Goal: Check status

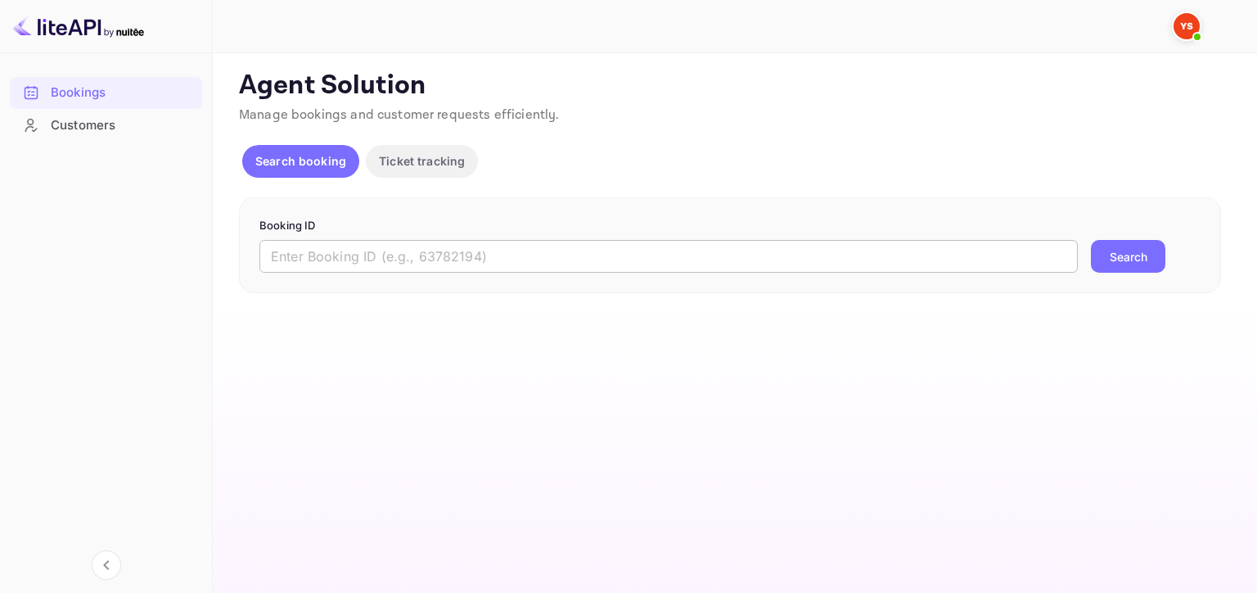
click at [431, 259] on input "text" at bounding box center [668, 256] width 819 height 33
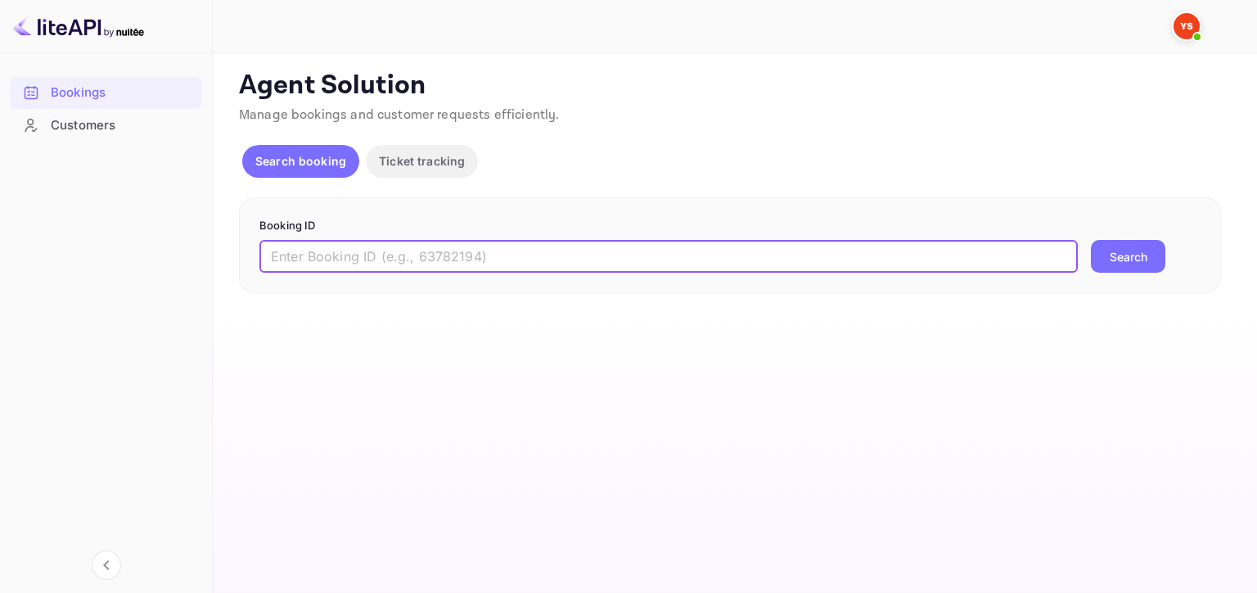
paste input "8711386"
type input "8711386"
click at [1091, 240] on button "Search" at bounding box center [1128, 256] width 74 height 33
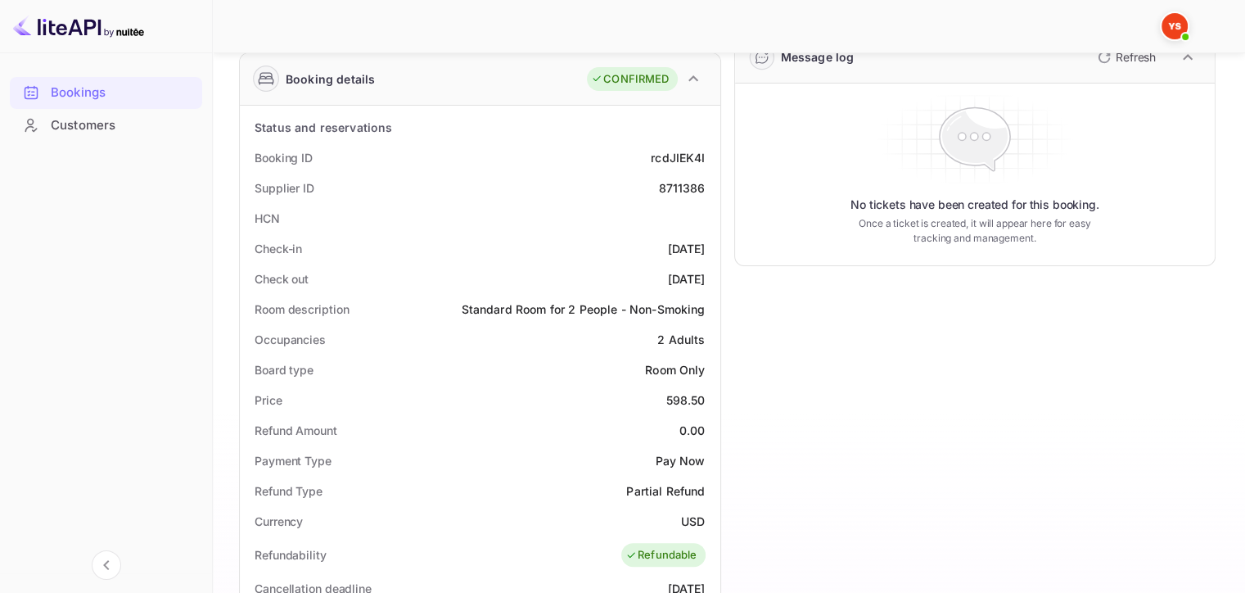
scroll to position [246, 0]
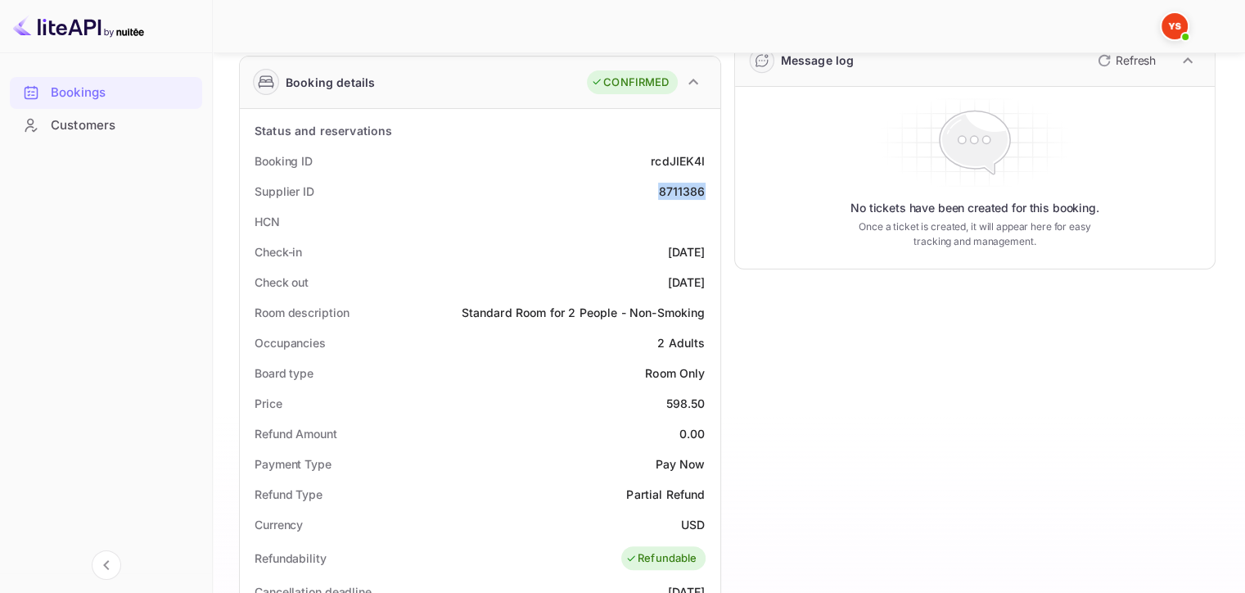
drag, startPoint x: 655, startPoint y: 182, endPoint x: 702, endPoint y: 190, distance: 48.2
click at [702, 190] on div "Supplier ID 8711386" at bounding box center [479, 191] width 467 height 30
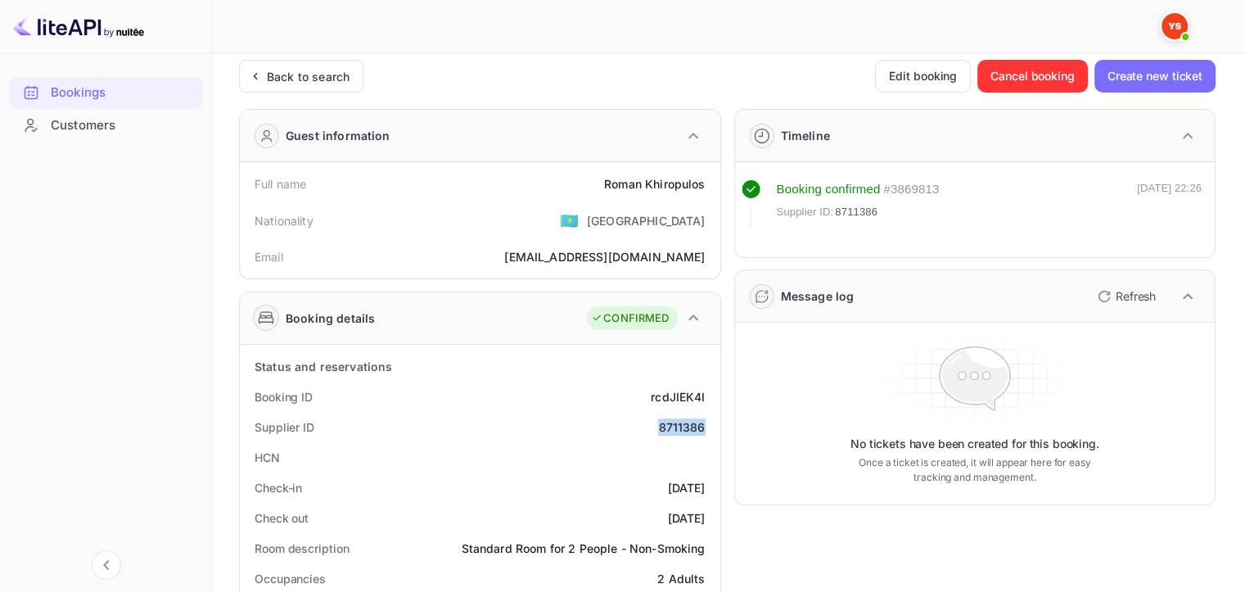
scroll to position [0, 0]
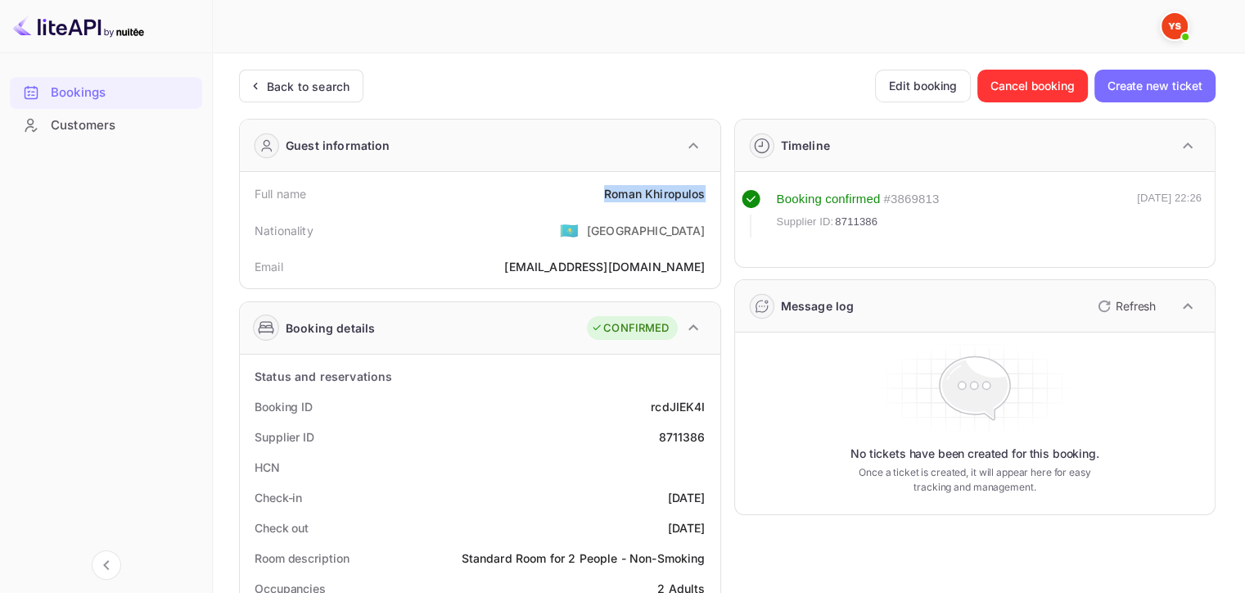
drag, startPoint x: 599, startPoint y: 183, endPoint x: 704, endPoint y: 186, distance: 104.8
click at [704, 186] on div "Full name [PERSON_NAME]" at bounding box center [479, 193] width 467 height 30
copy div "[PERSON_NAME]"
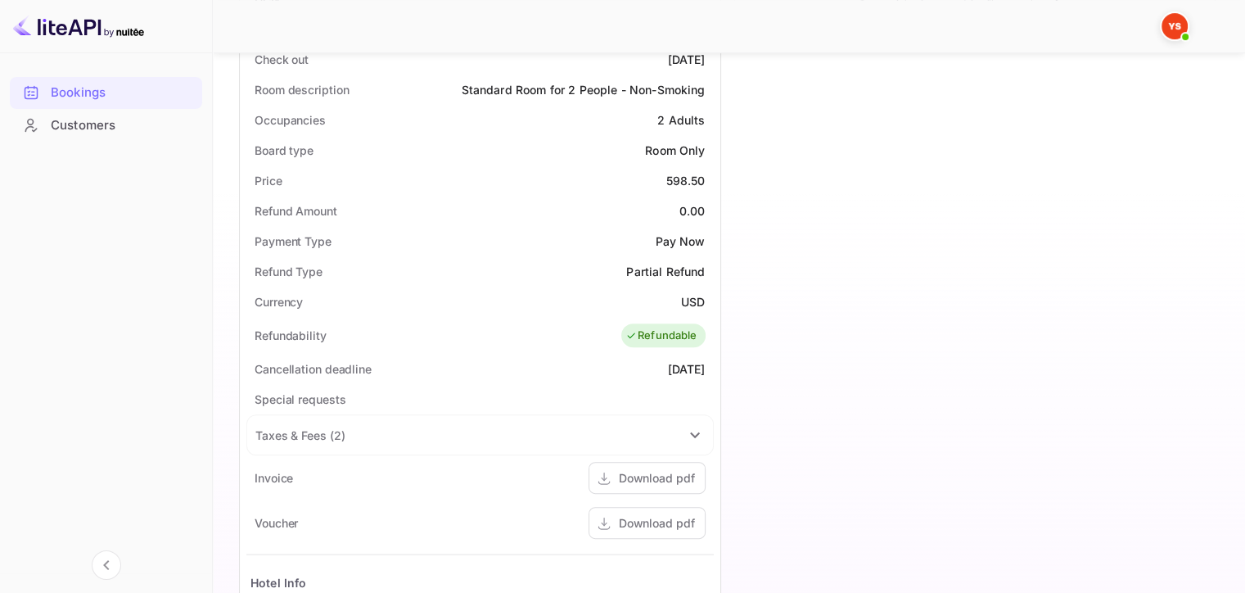
scroll to position [491, 0]
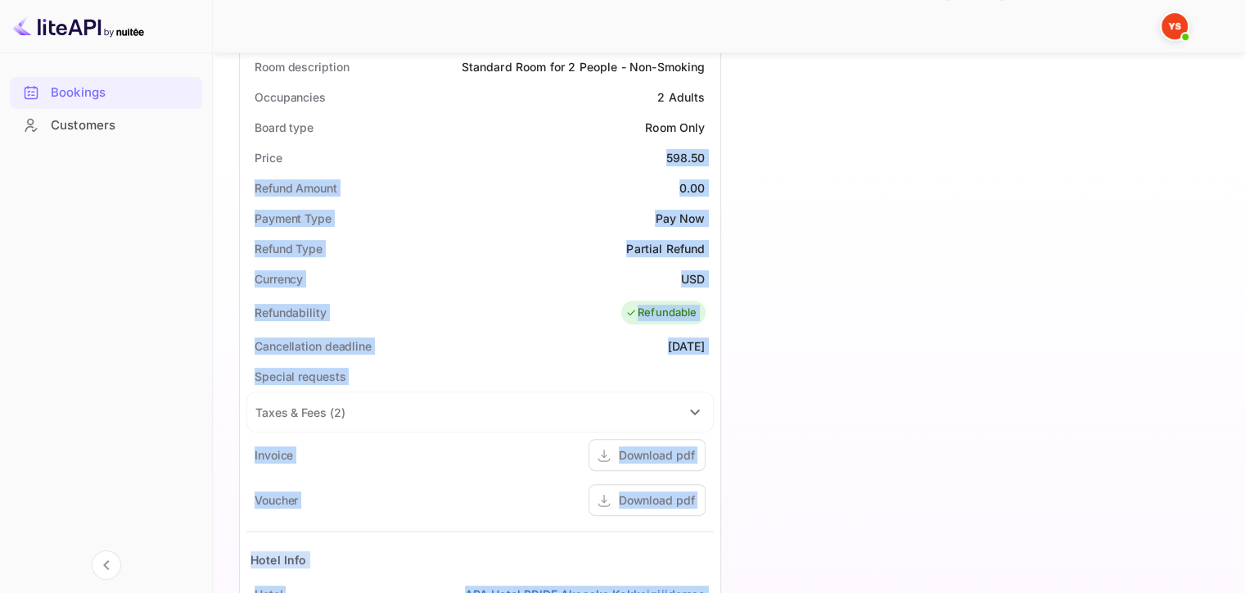
drag, startPoint x: 667, startPoint y: 159, endPoint x: 727, endPoint y: 159, distance: 59.8
click at [729, 159] on div "Guest information Full name [PERSON_NAME] Nationality 🇰🇿 [DEMOGRAPHIC_DATA] Ema…" at bounding box center [721, 231] width 990 height 1234
click at [701, 156] on div "598.50" at bounding box center [685, 157] width 39 height 17
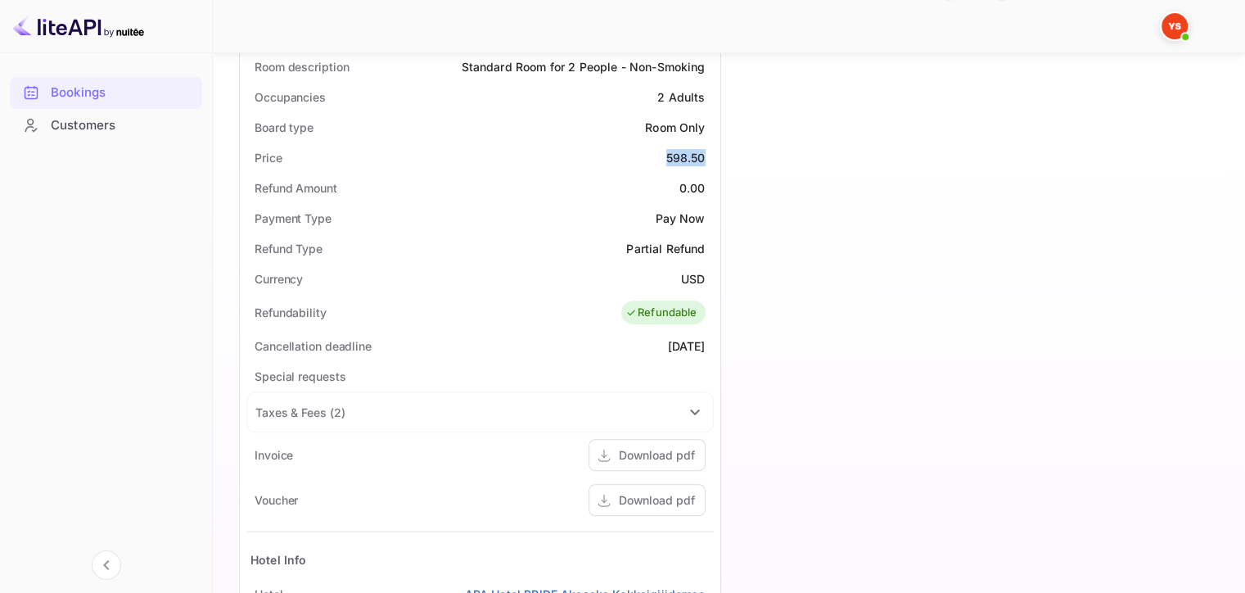
drag, startPoint x: 711, startPoint y: 154, endPoint x: 656, endPoint y: 156, distance: 55.7
click at [656, 156] on div "Price 598.50" at bounding box center [479, 157] width 467 height 30
copy div "598.50"
